Goal: Information Seeking & Learning: Learn about a topic

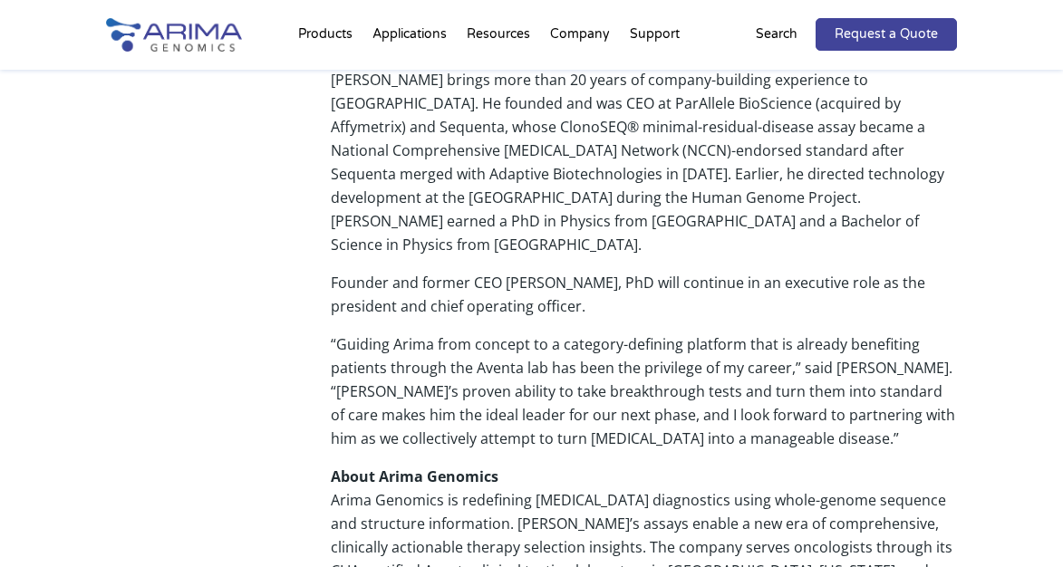
scroll to position [1211, 0]
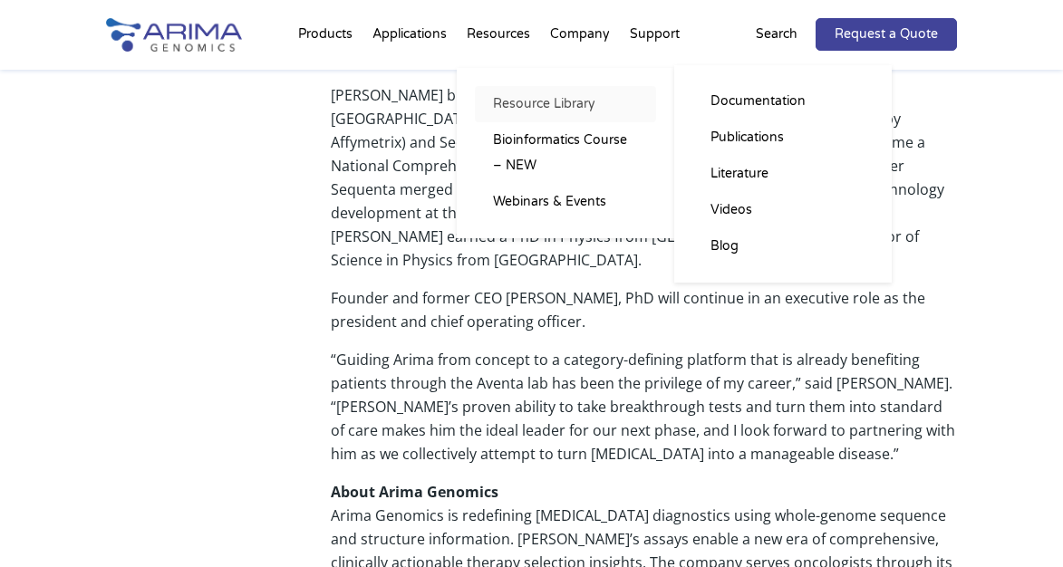
click at [528, 100] on link "Resource Library" at bounding box center [565, 104] width 181 height 36
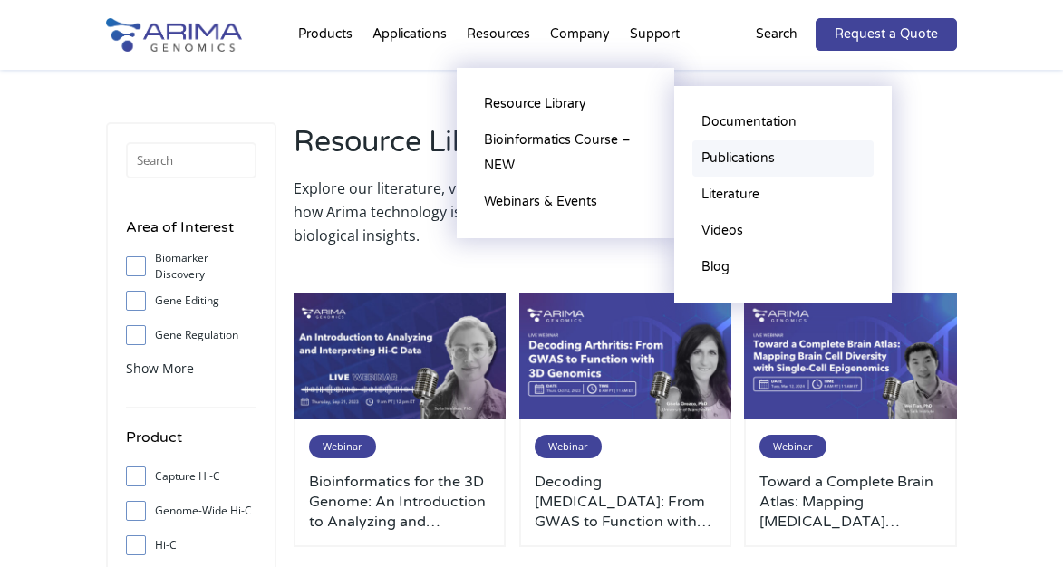
click at [728, 158] on link "Publications" at bounding box center [782, 158] width 181 height 36
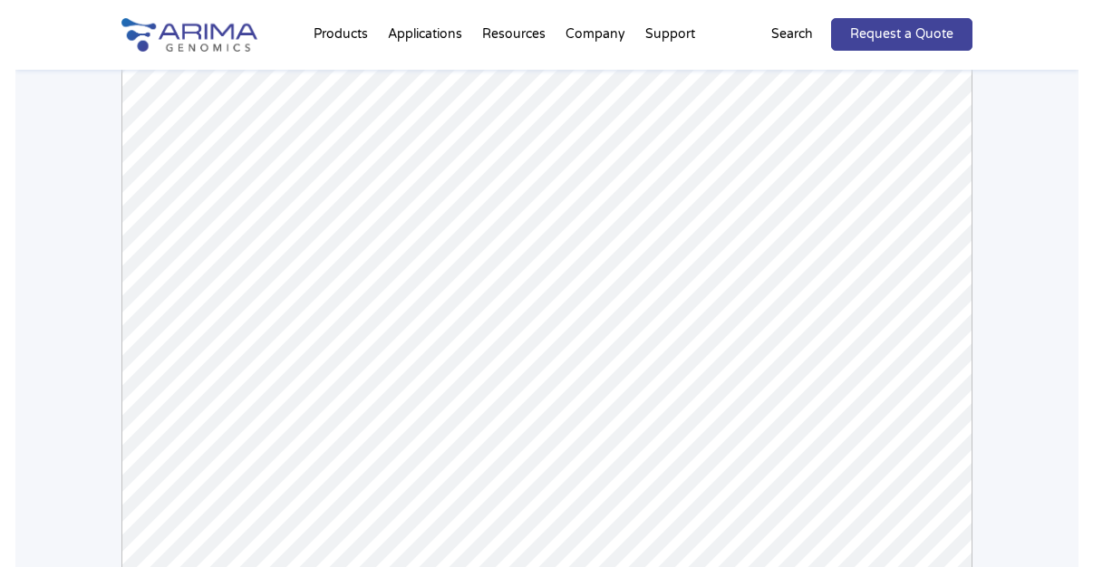
scroll to position [246, 0]
